Goal: Information Seeking & Learning: Learn about a topic

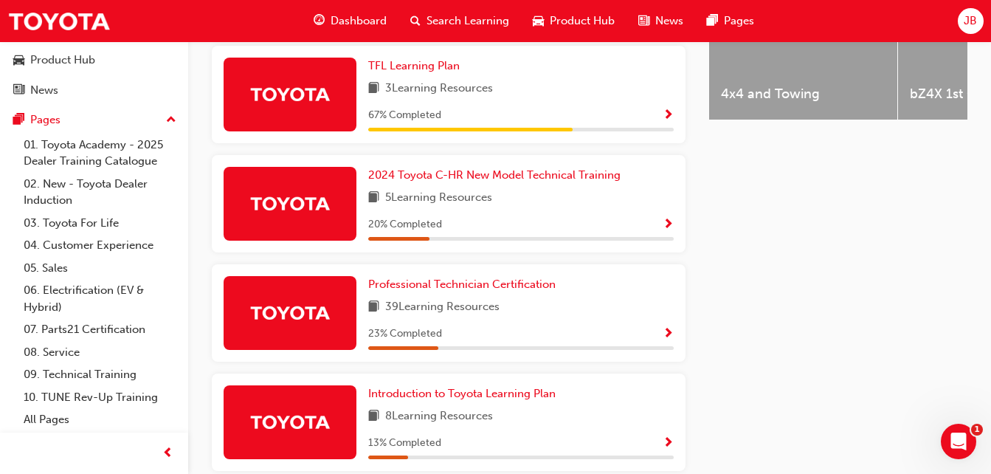
scroll to position [688, 0]
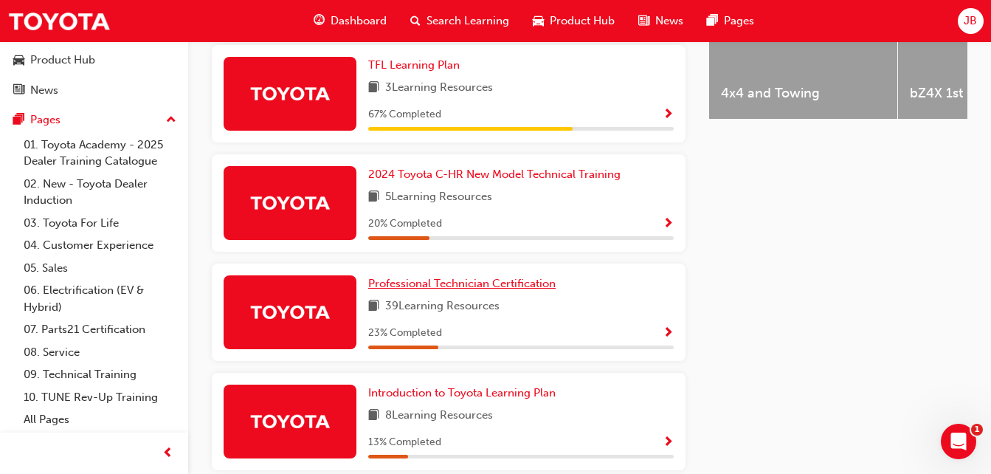
click at [547, 285] on span "Professional Technician Certification" at bounding box center [461, 283] width 187 height 13
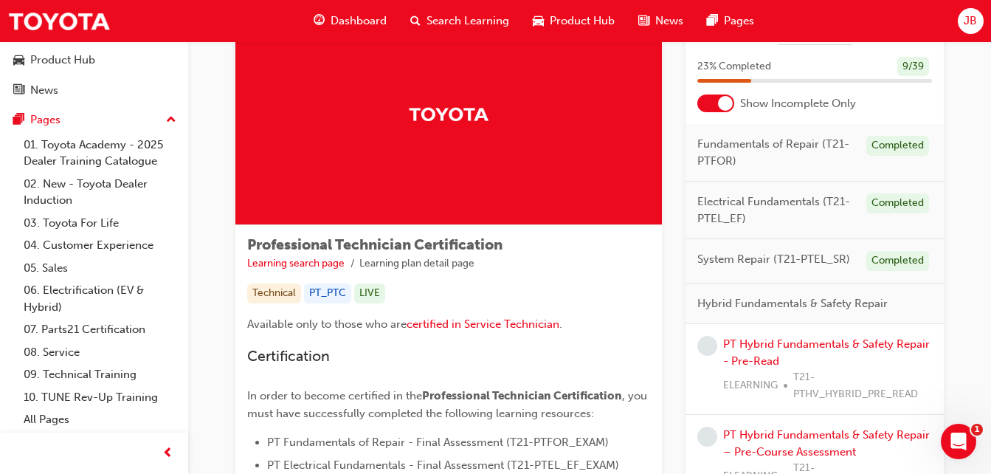
scroll to position [78, 0]
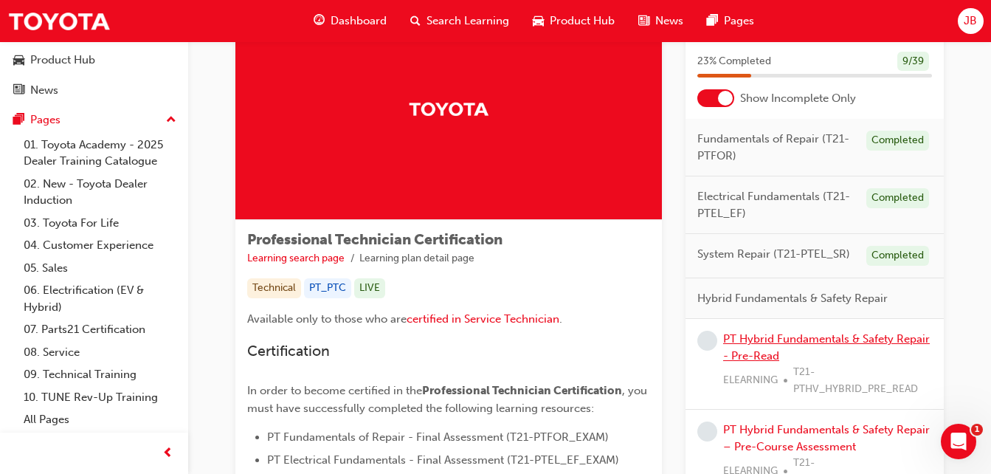
click at [788, 334] on link "PT Hybrid Fundamentals & Safety Repair - Pre-Read" at bounding box center [826, 347] width 207 height 30
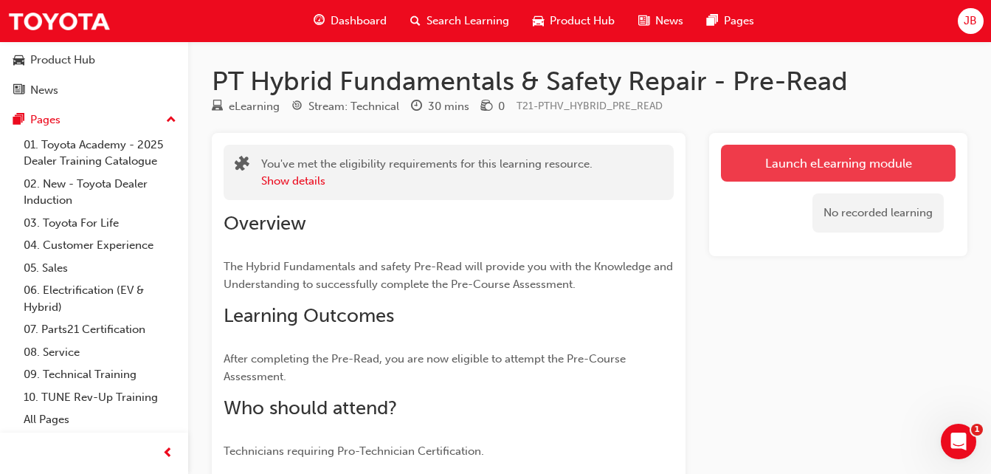
click at [803, 164] on link "Launch eLearning module" at bounding box center [838, 163] width 235 height 37
